Goal: Use online tool/utility: Utilize a website feature to perform a specific function

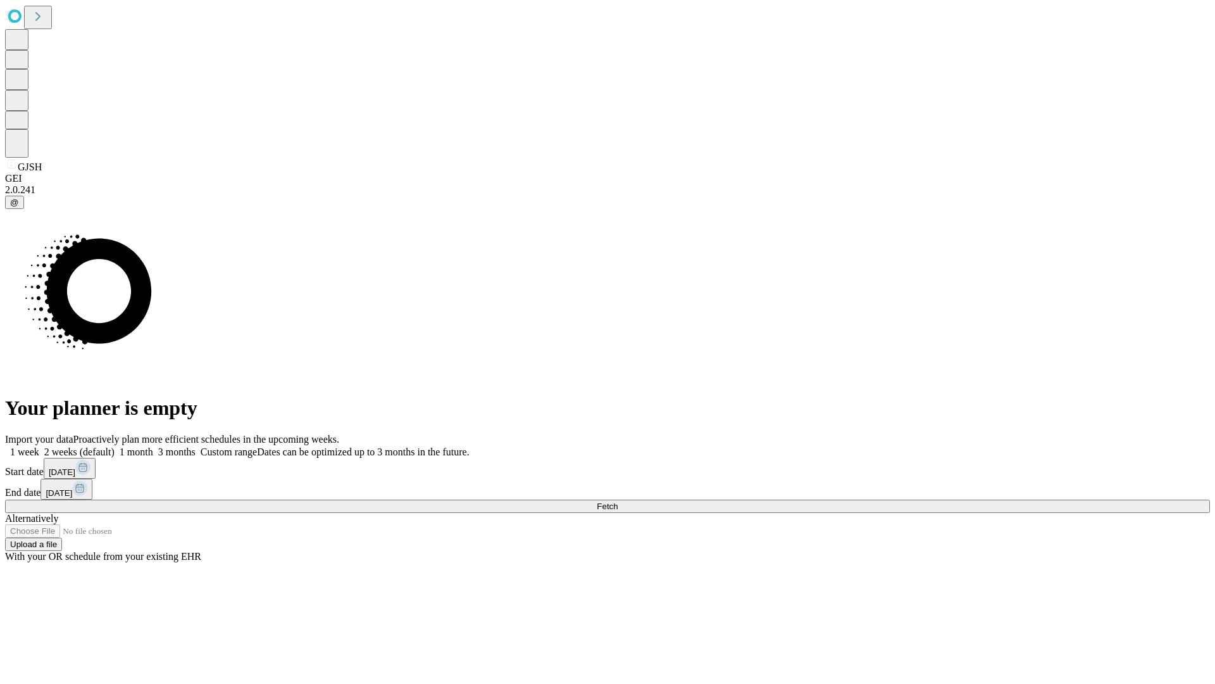
click at [618, 501] on span "Fetch" at bounding box center [607, 505] width 21 height 9
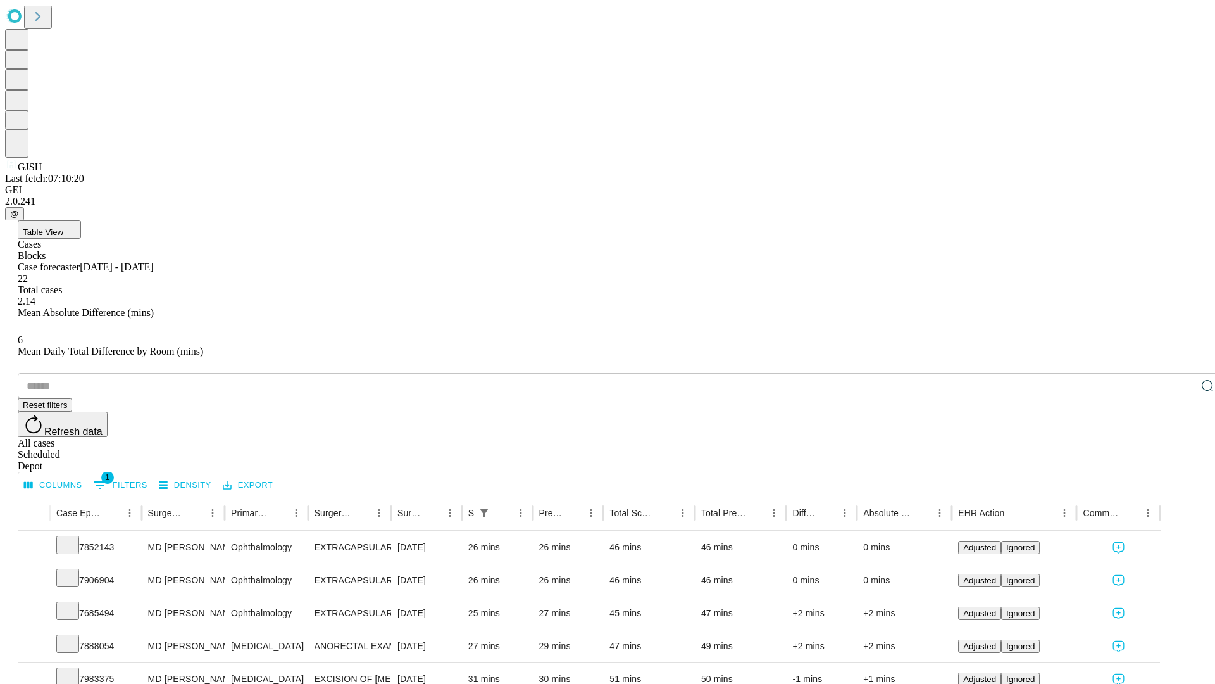
click at [63, 227] on span "Table View" at bounding box center [43, 231] width 41 height 9
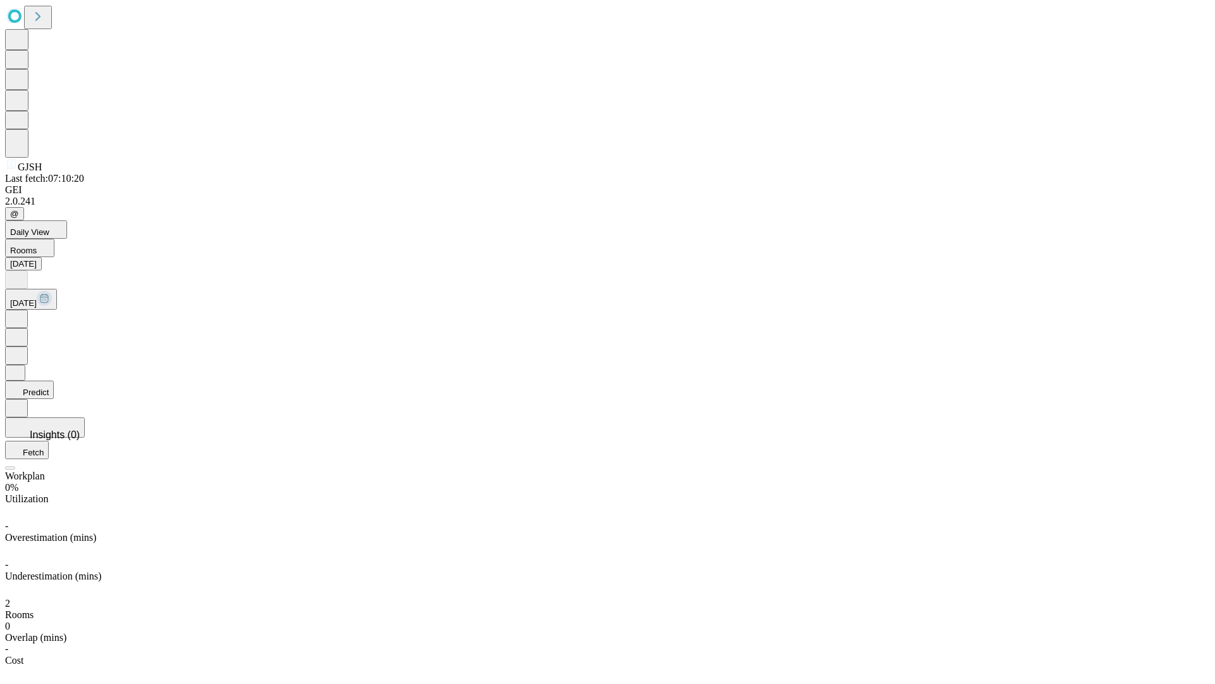
click at [54, 380] on button "Predict" at bounding box center [29, 389] width 49 height 18
